Goal: Navigation & Orientation: Find specific page/section

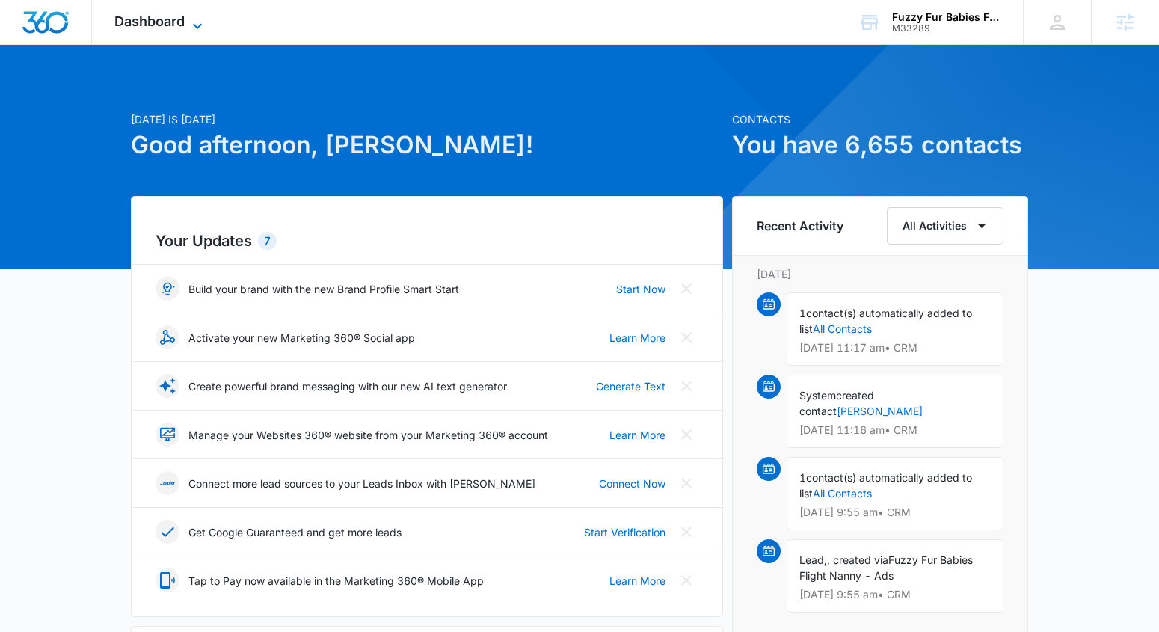
click at [144, 18] on span "Dashboard" at bounding box center [149, 21] width 70 height 16
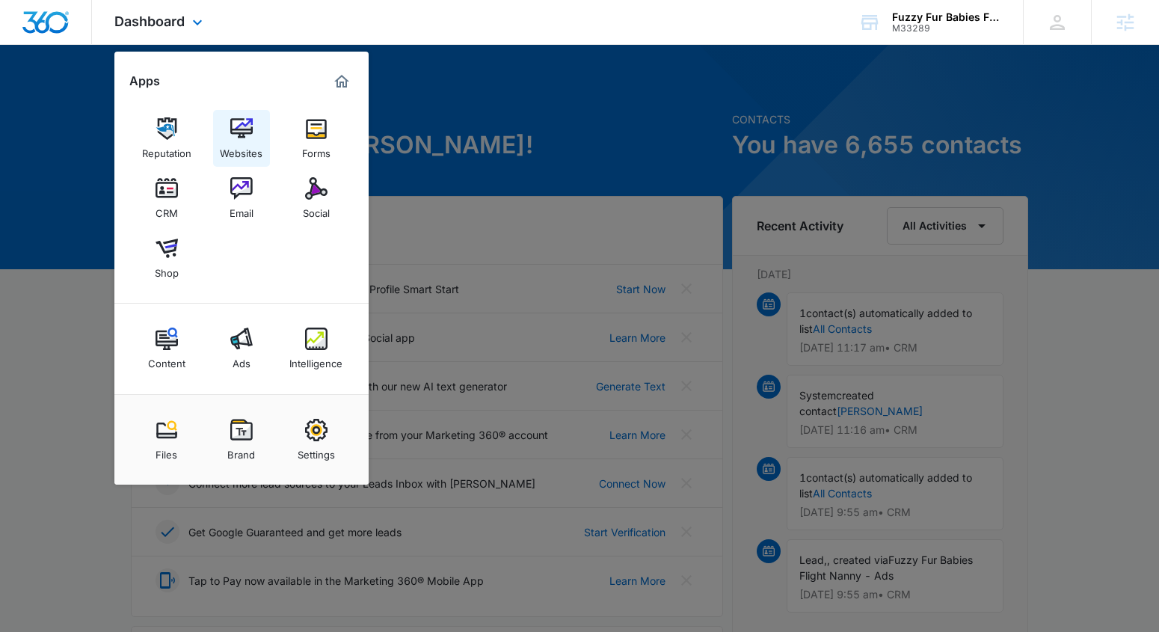
click at [227, 123] on link "Websites" at bounding box center [241, 138] width 57 height 57
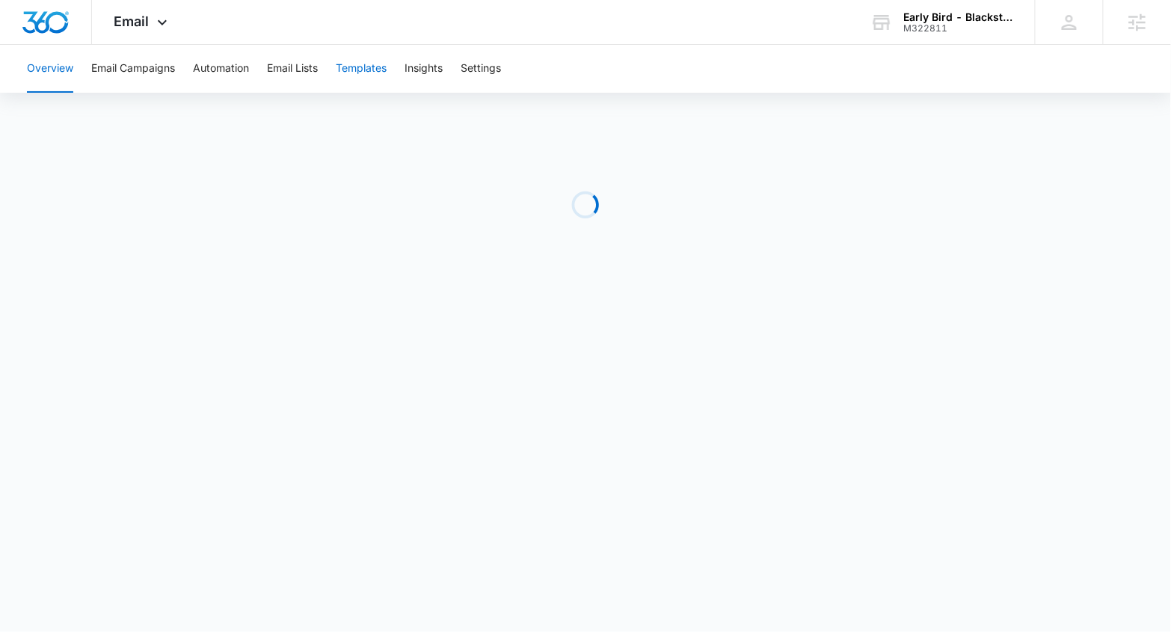
click at [376, 81] on button "Templates" at bounding box center [361, 69] width 51 height 48
click at [161, 70] on button "Email Campaigns" at bounding box center [133, 69] width 84 height 48
click at [227, 58] on button "Automation" at bounding box center [221, 69] width 56 height 48
click at [345, 80] on button "Templates" at bounding box center [361, 69] width 51 height 48
click at [121, 60] on button "Email Campaigns" at bounding box center [133, 69] width 84 height 48
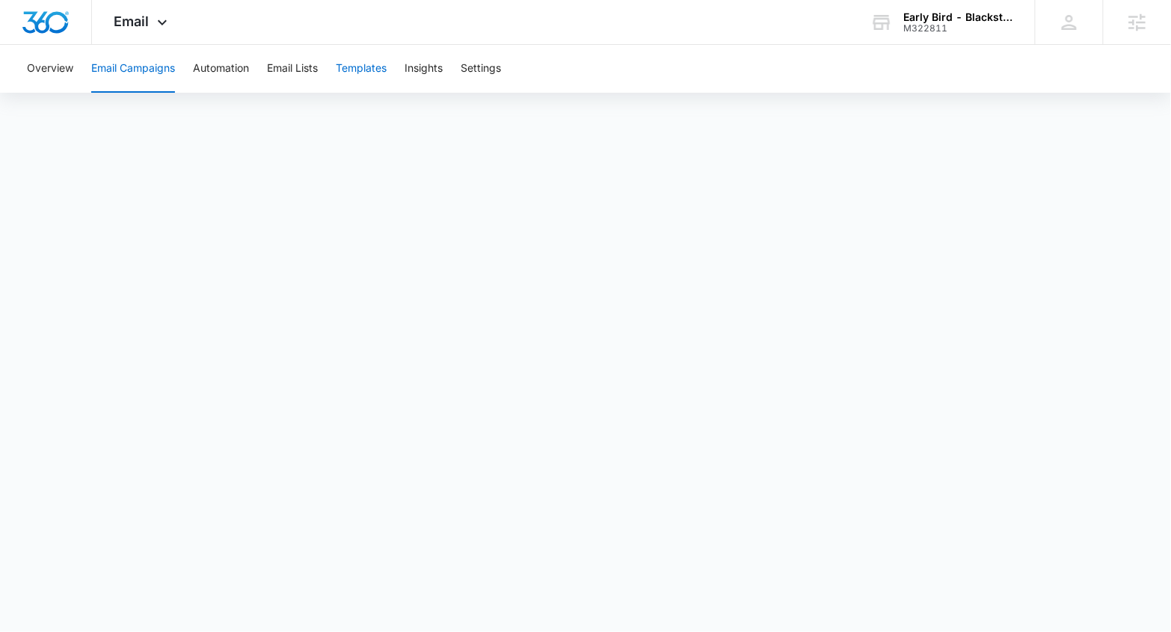
click at [355, 73] on button "Templates" at bounding box center [361, 69] width 51 height 48
click at [149, 73] on button "Email Campaigns" at bounding box center [133, 69] width 84 height 48
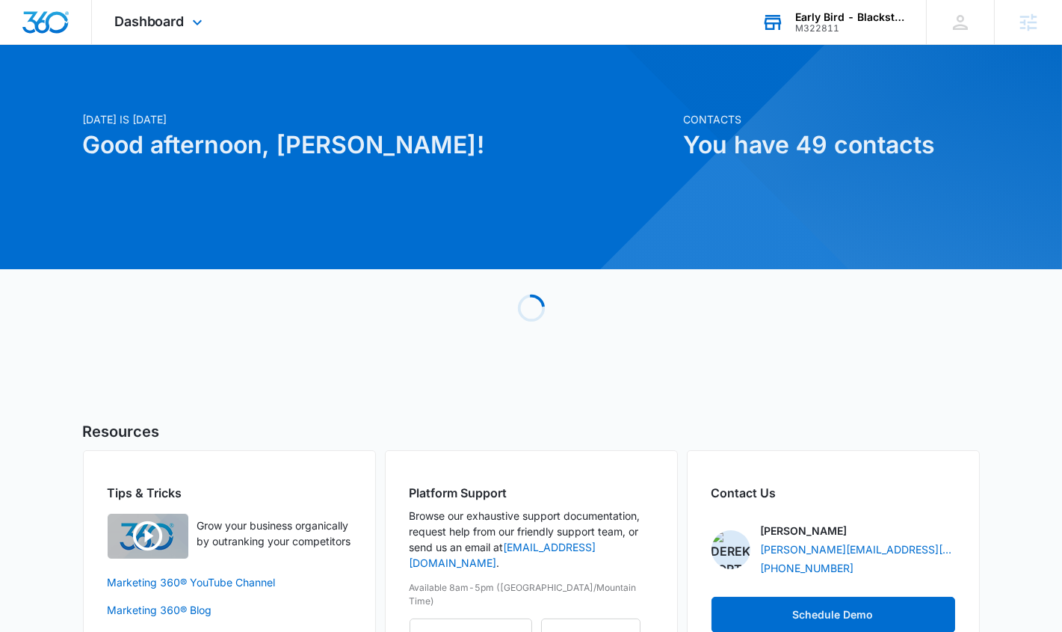
click at [812, 23] on div "M322811" at bounding box center [849, 28] width 109 height 10
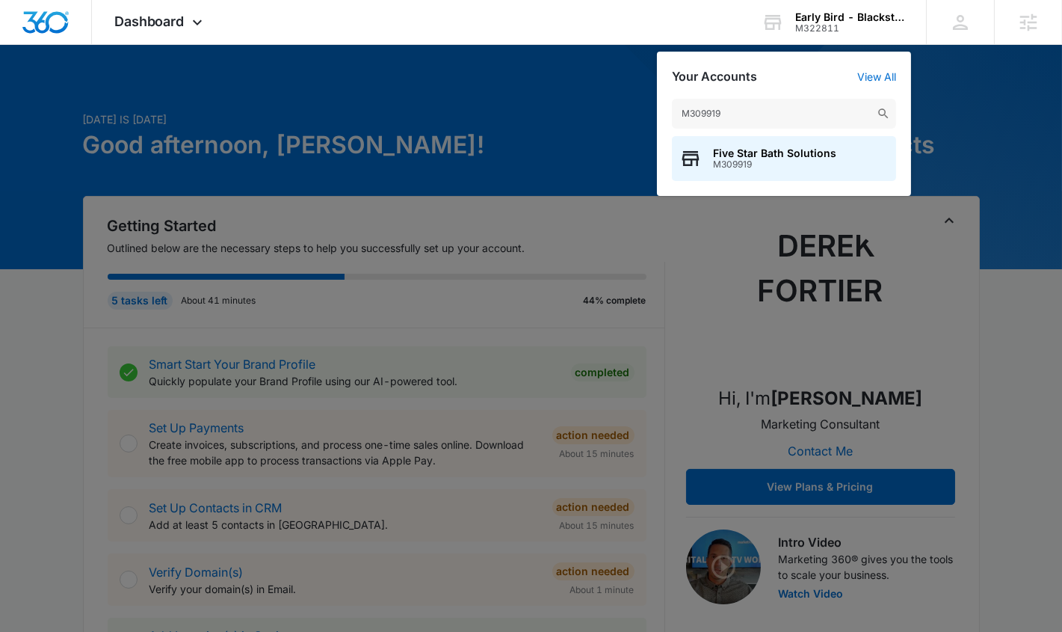
type input "M309919"
click at [728, 143] on div "Five Star Bath Solutions M309919" at bounding box center [784, 158] width 224 height 45
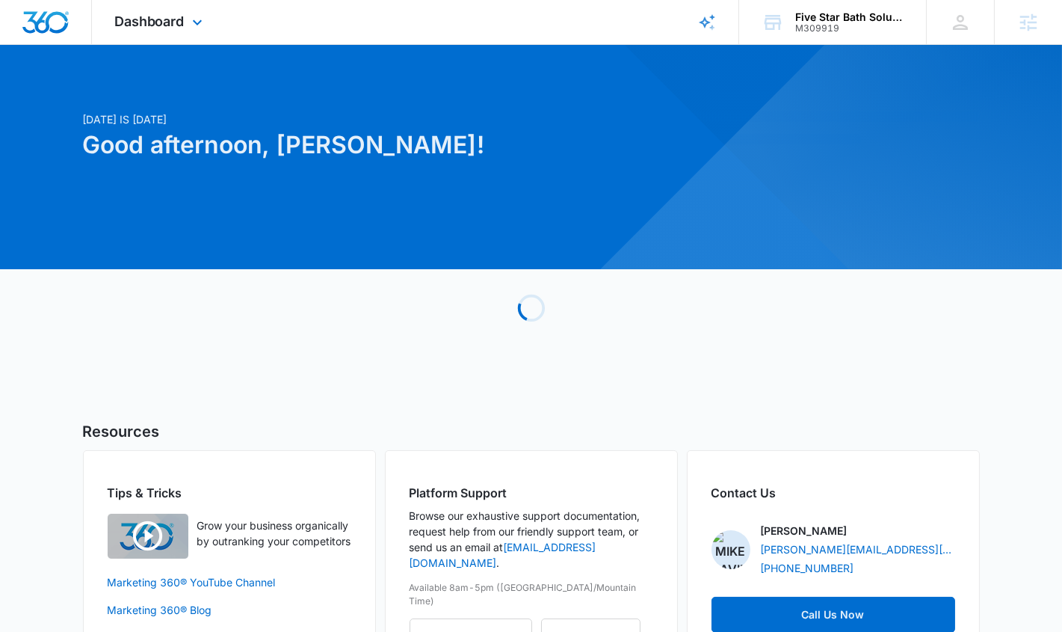
click at [124, 32] on div "Dashboard Apps Reputation Websites Forms CRM Email Social Content Ads Intellige…" at bounding box center [160, 22] width 137 height 44
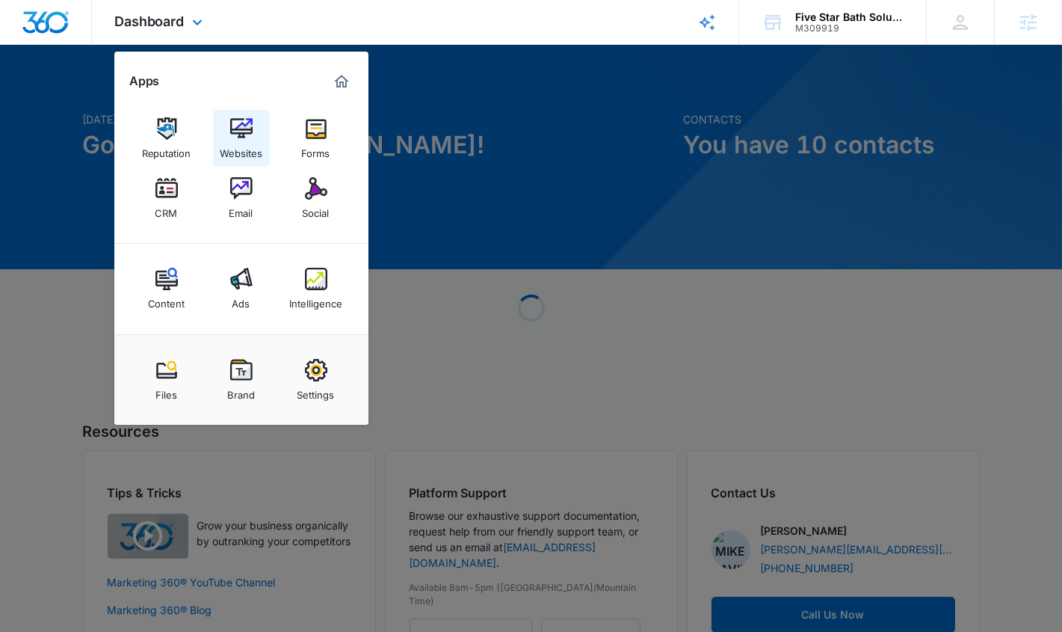
click at [220, 147] on div "Websites" at bounding box center [241, 149] width 43 height 19
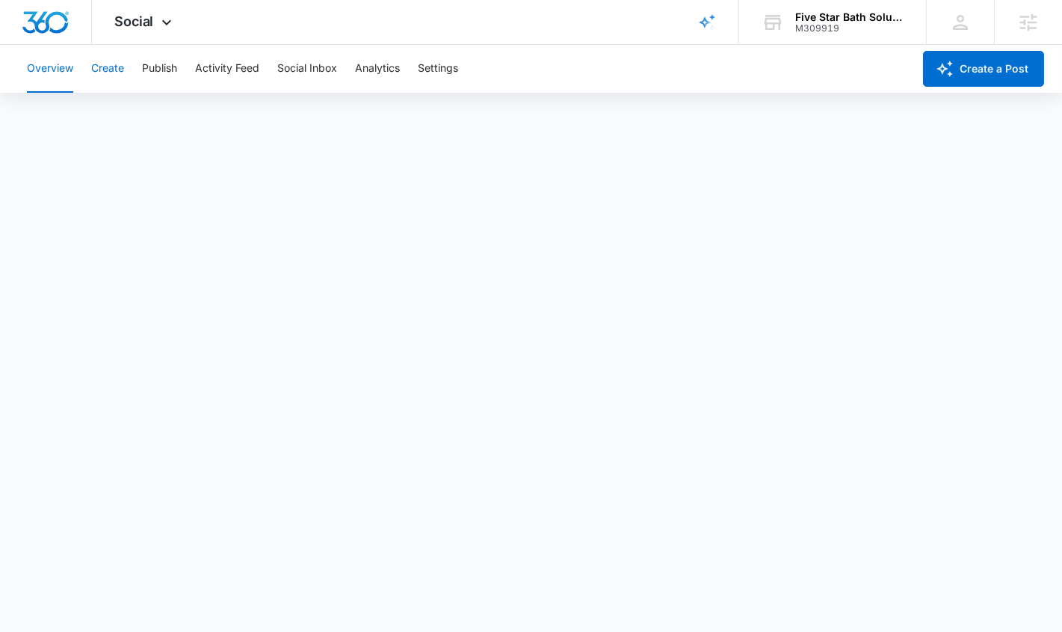
click at [120, 61] on button "Create" at bounding box center [107, 69] width 33 height 48
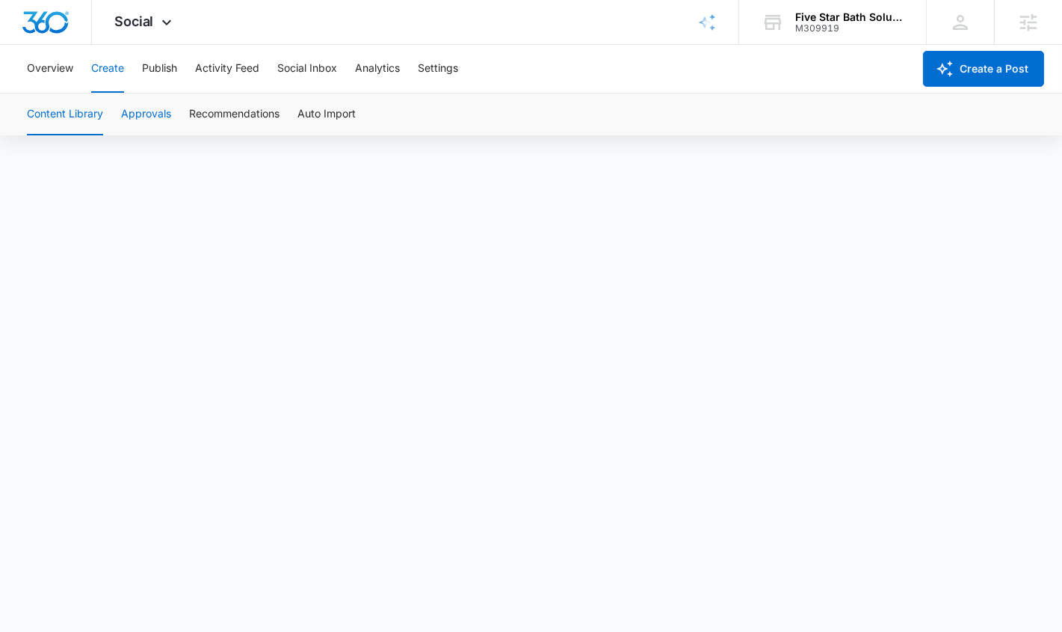
click at [142, 113] on button "Approvals" at bounding box center [146, 114] width 50 height 42
click at [161, 70] on button "Publish" at bounding box center [159, 69] width 35 height 48
